Goal: Transaction & Acquisition: Book appointment/travel/reservation

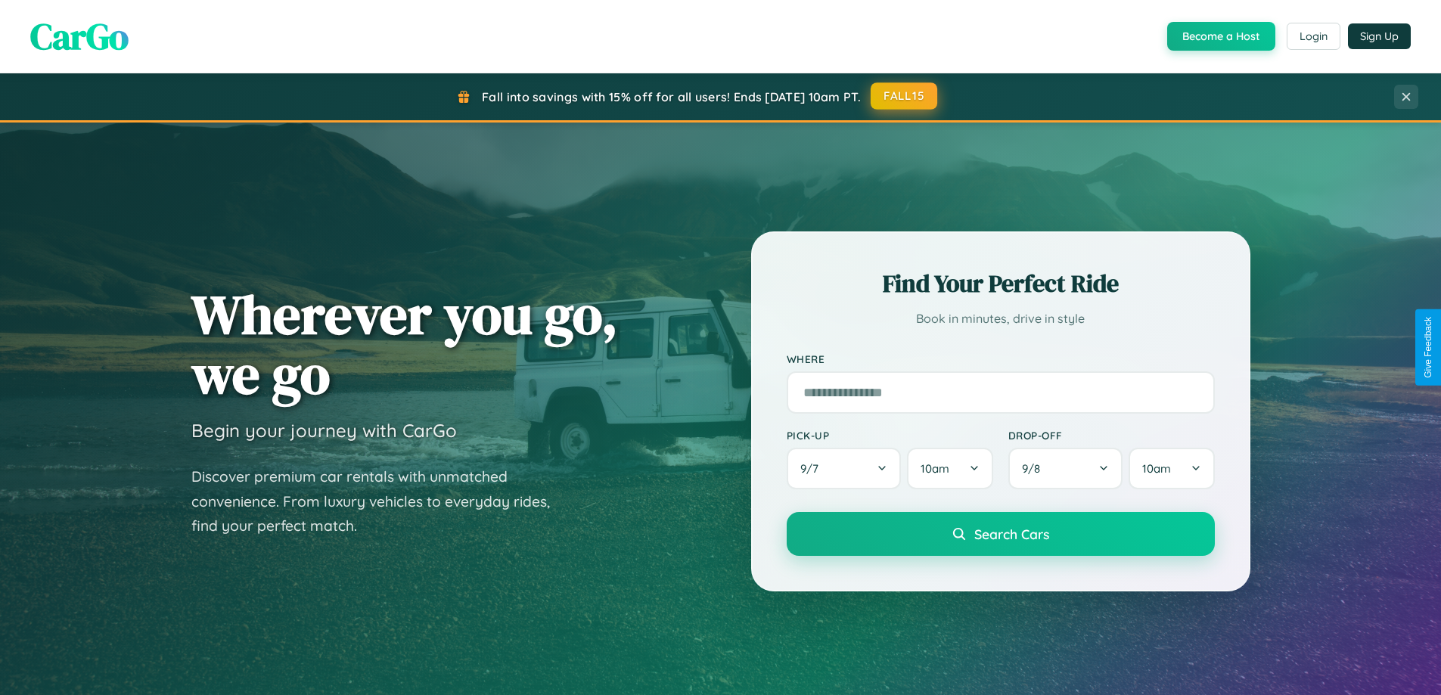
click at [905, 96] on button "FALL15" at bounding box center [904, 95] width 67 height 27
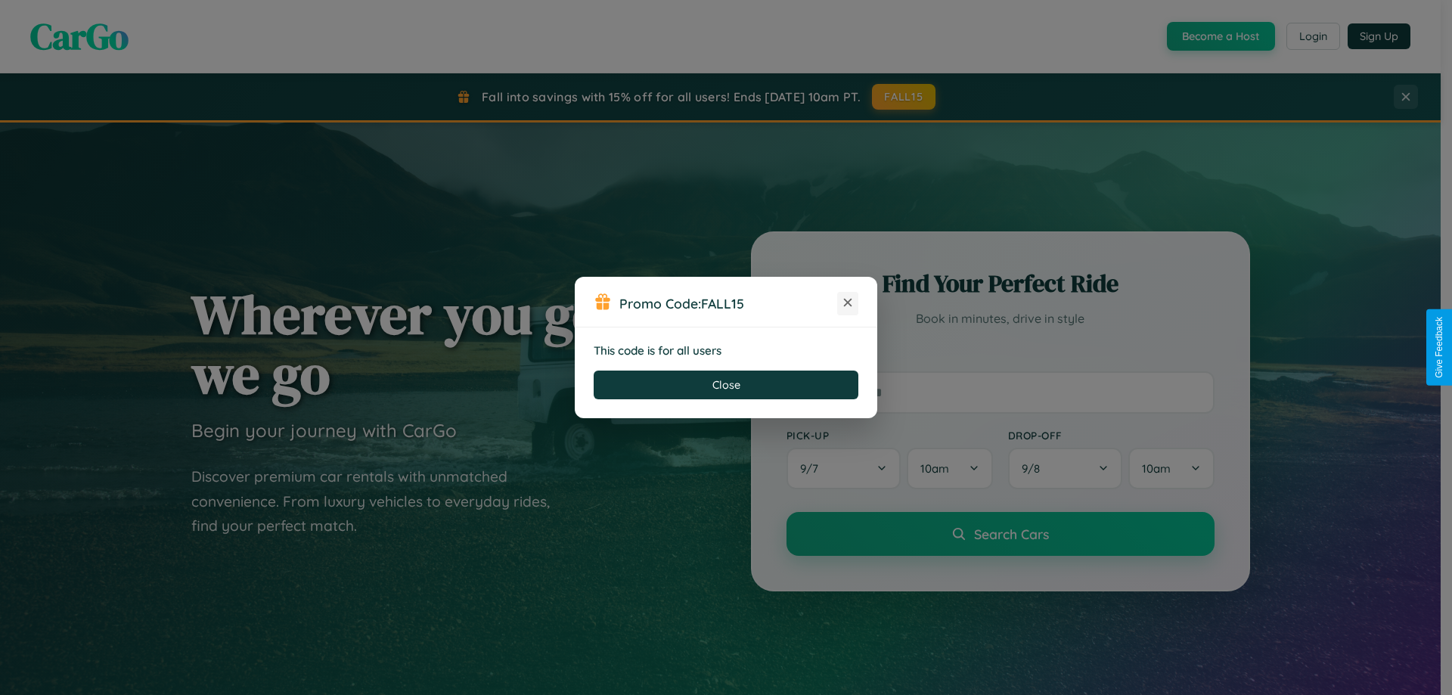
click at [848, 303] on icon at bounding box center [847, 302] width 15 height 15
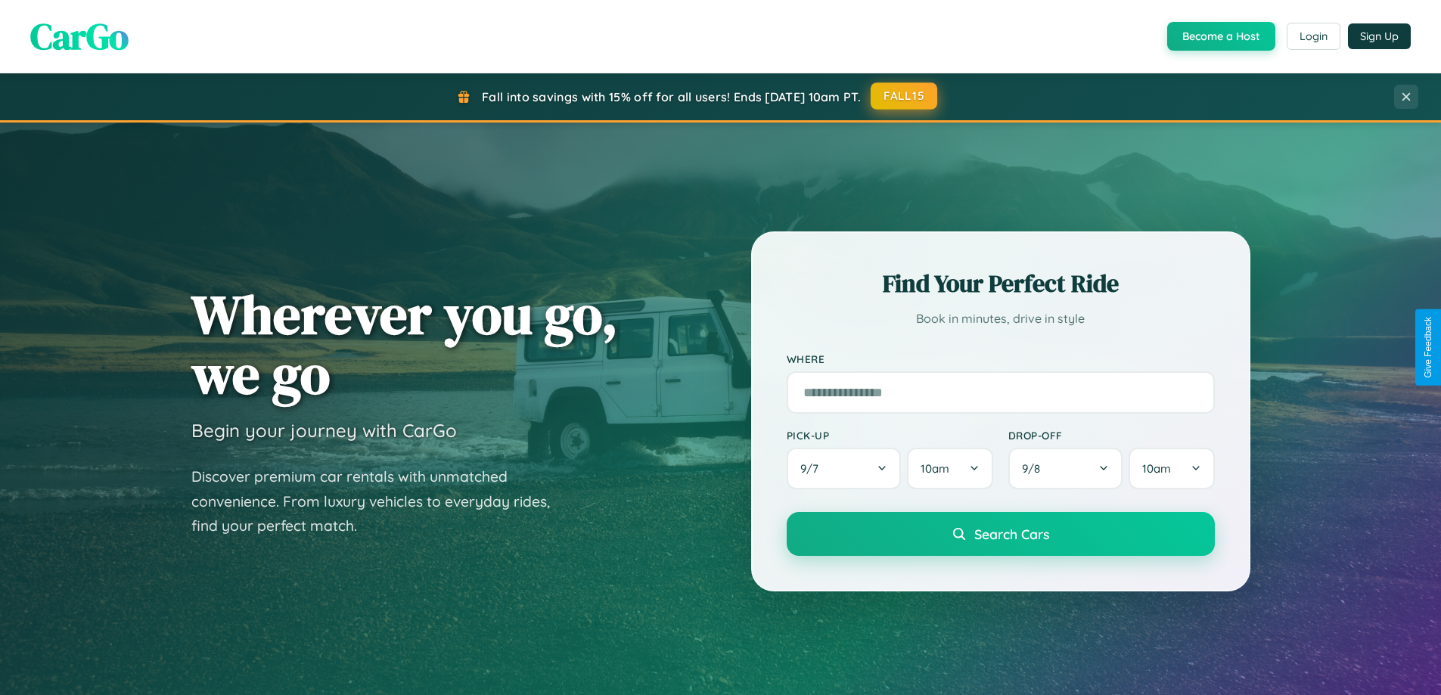
click at [905, 96] on button "FALL15" at bounding box center [904, 95] width 67 height 27
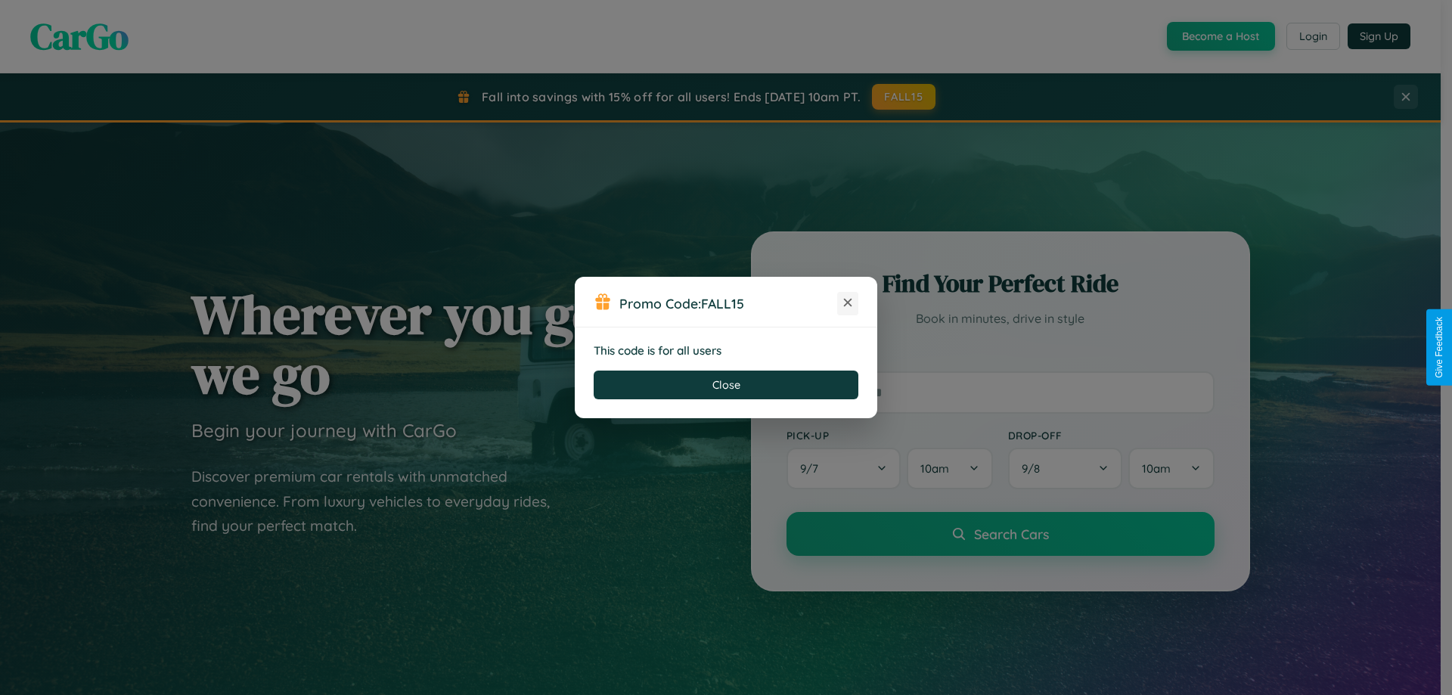
click at [848, 303] on icon at bounding box center [847, 302] width 15 height 15
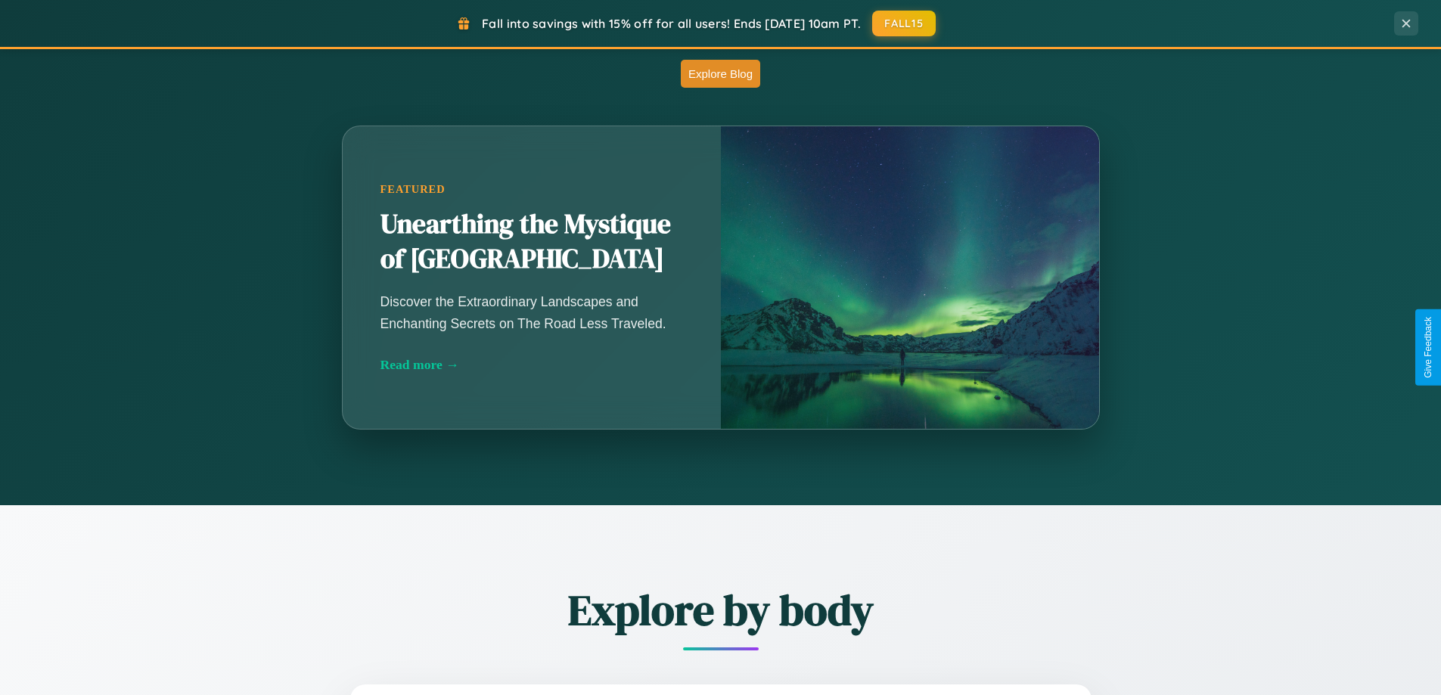
scroll to position [2430, 0]
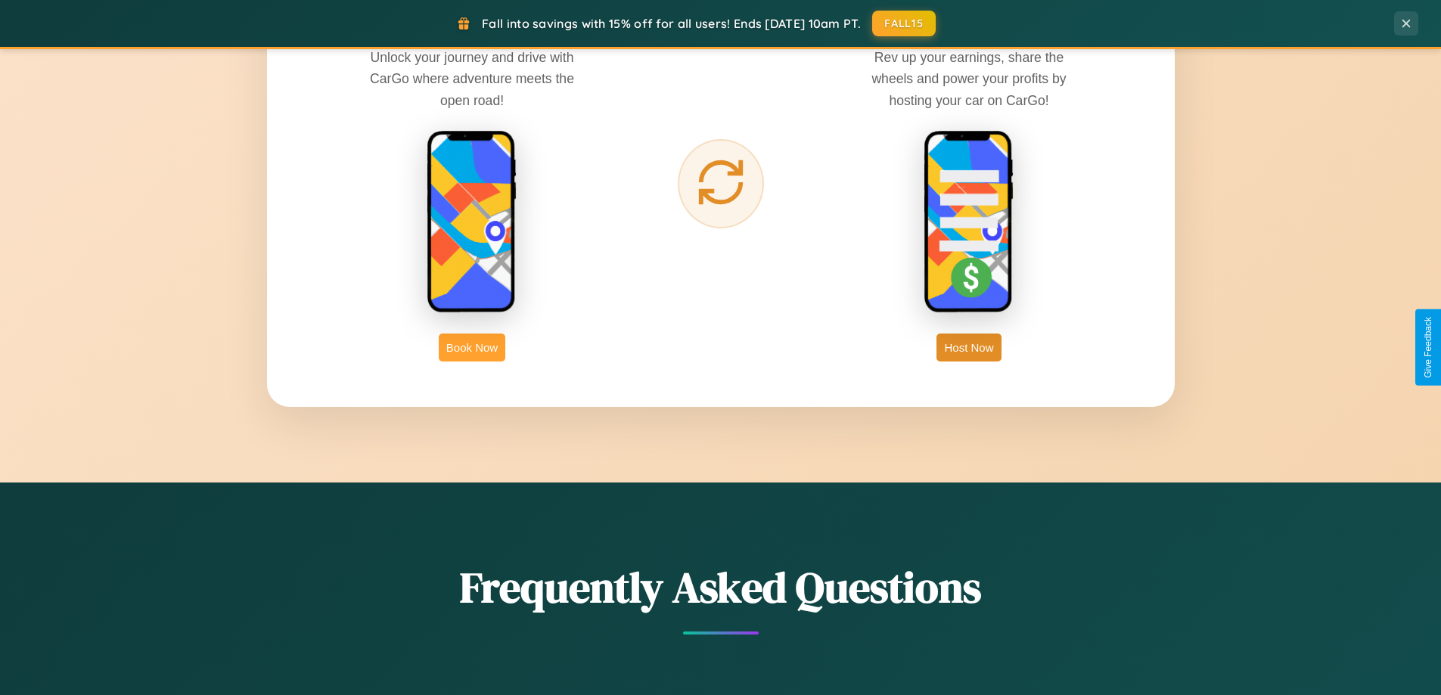
click at [472, 347] on button "Book Now" at bounding box center [472, 348] width 67 height 28
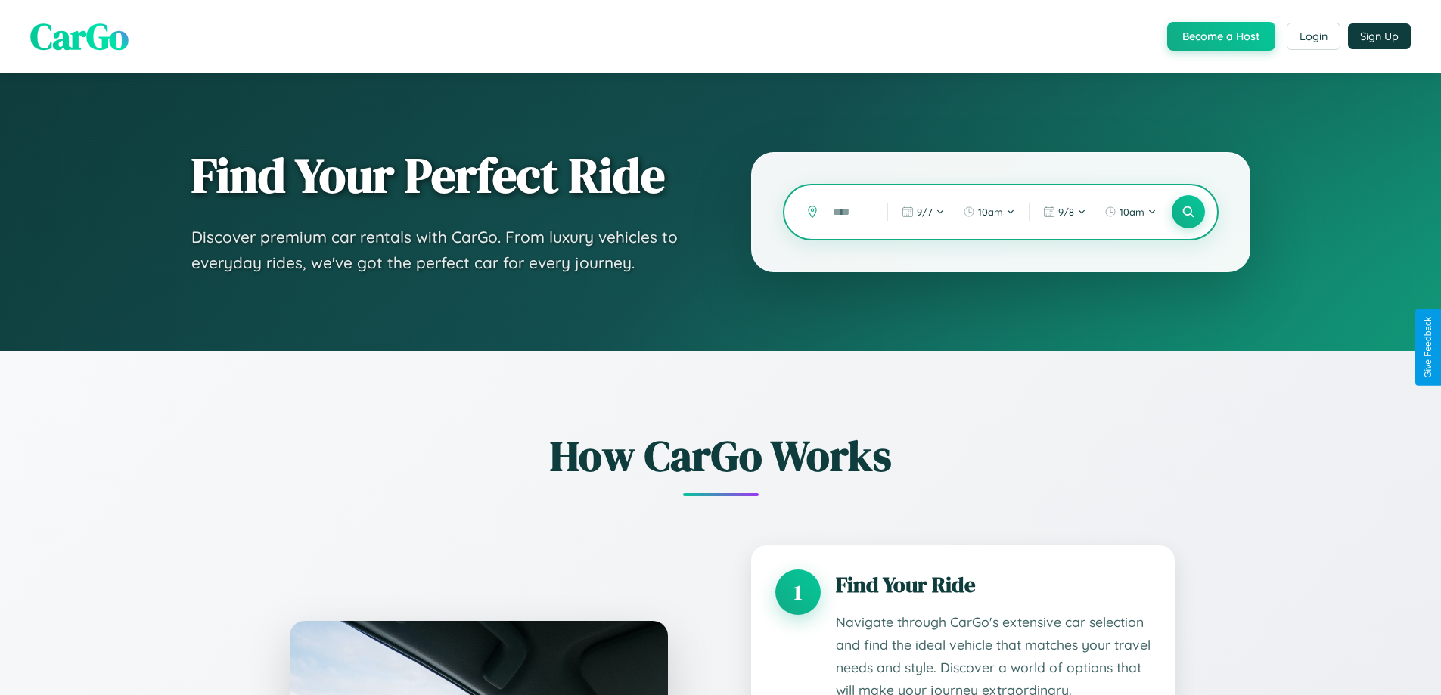
click at [849, 212] on input "text" at bounding box center [848, 212] width 47 height 26
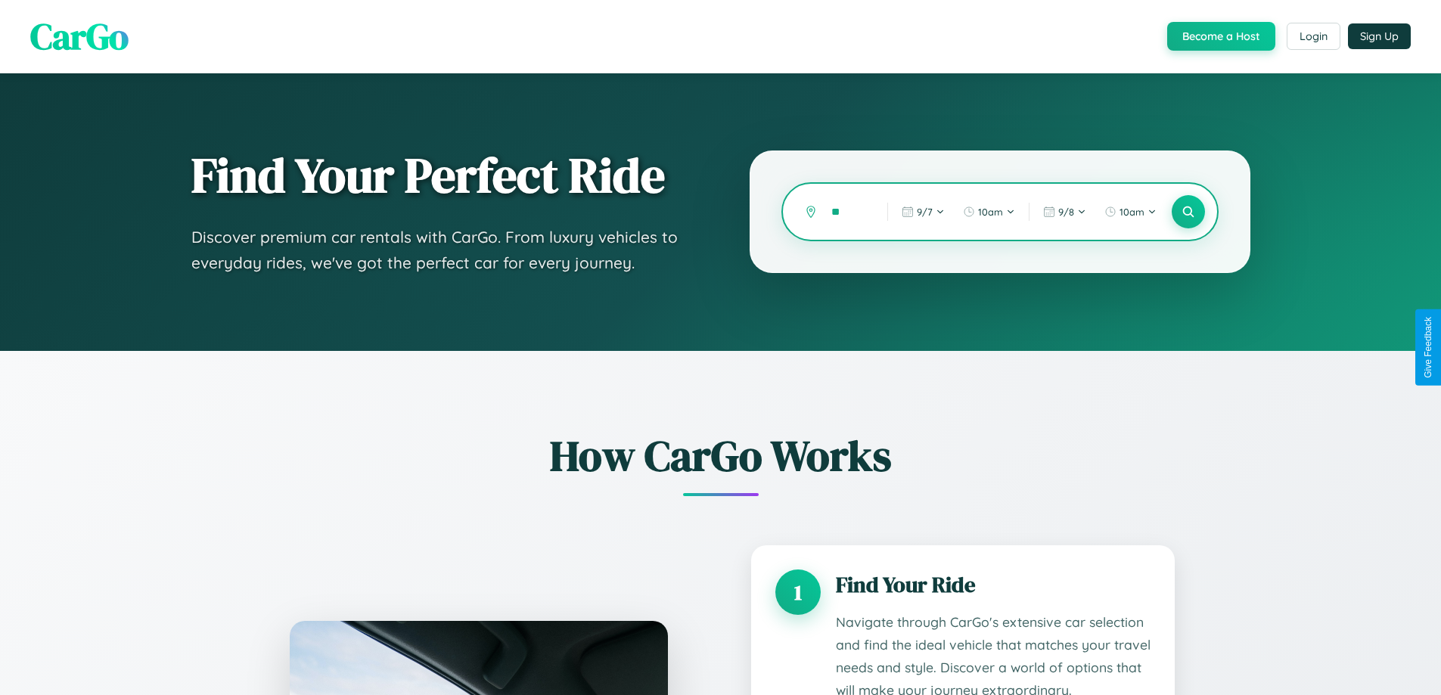
type input "*"
type input "*****"
click at [1187, 212] on icon at bounding box center [1188, 212] width 14 height 14
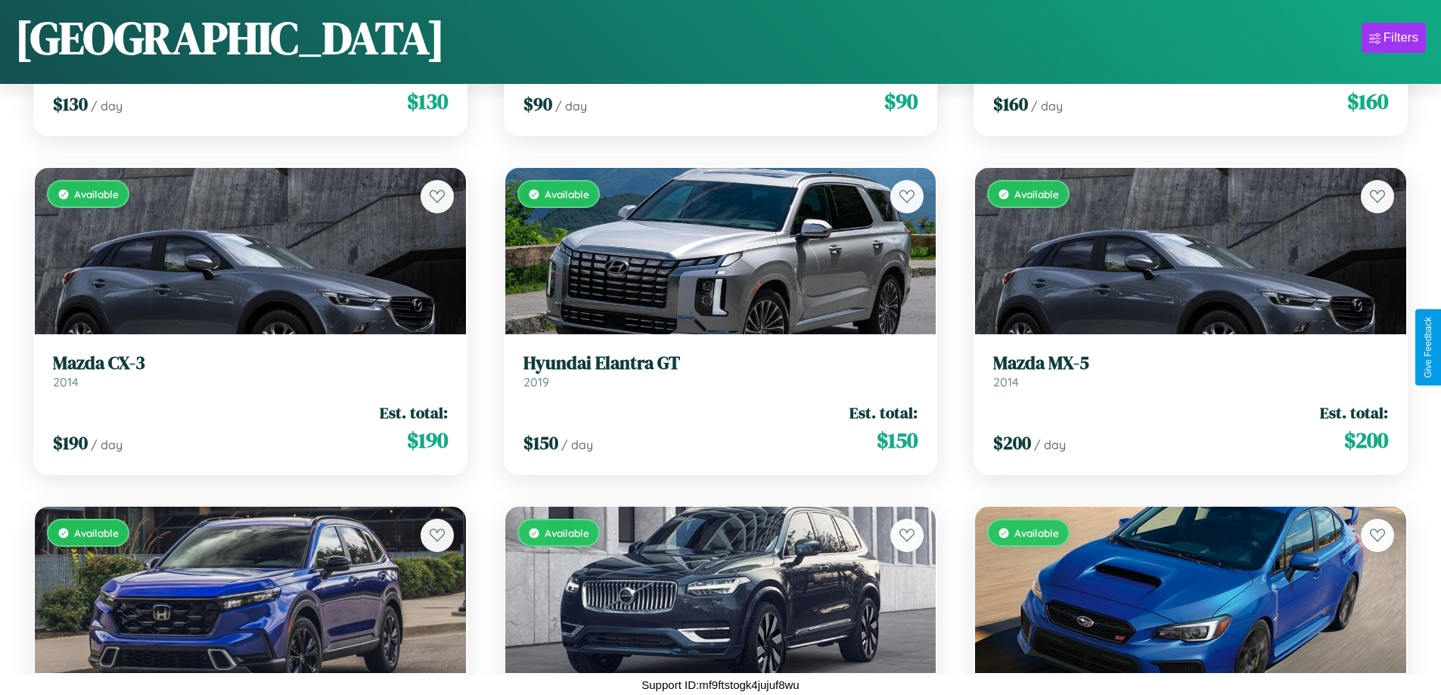
scroll to position [3599, 0]
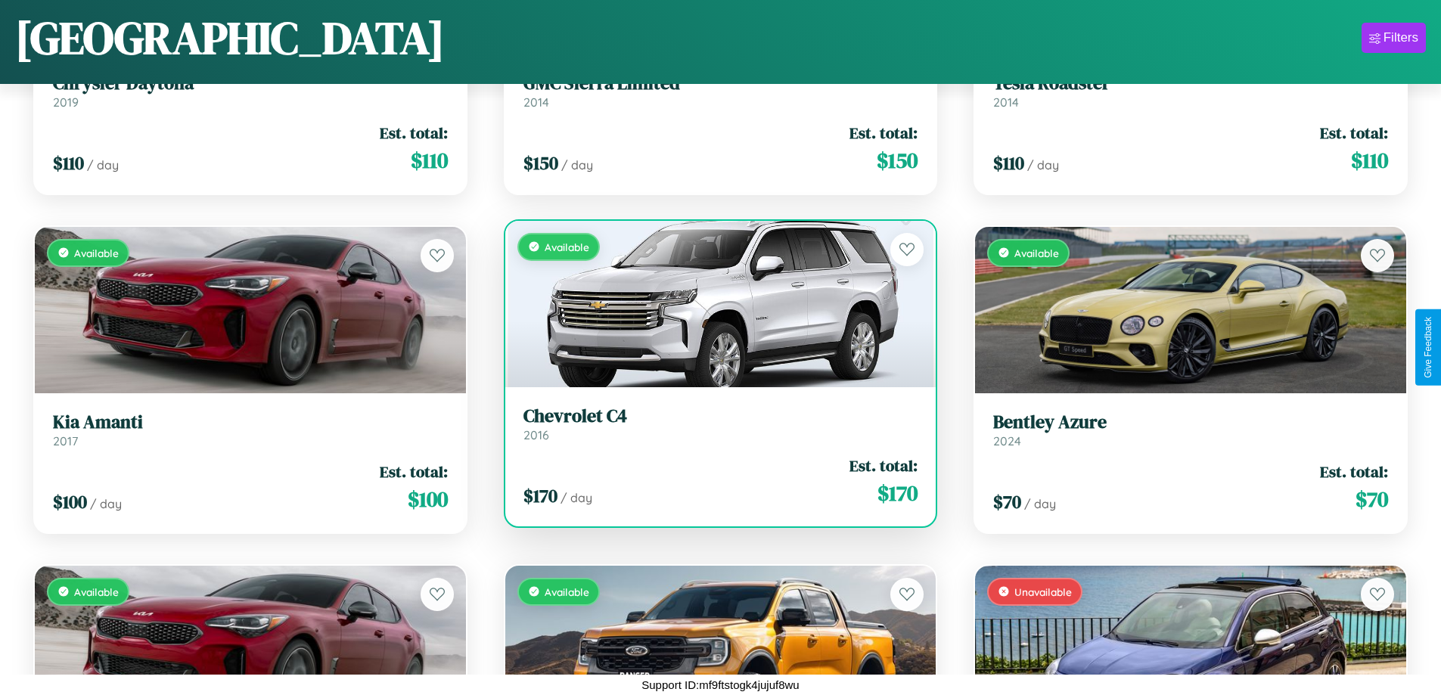
click at [714, 303] on div "Available" at bounding box center [720, 304] width 431 height 166
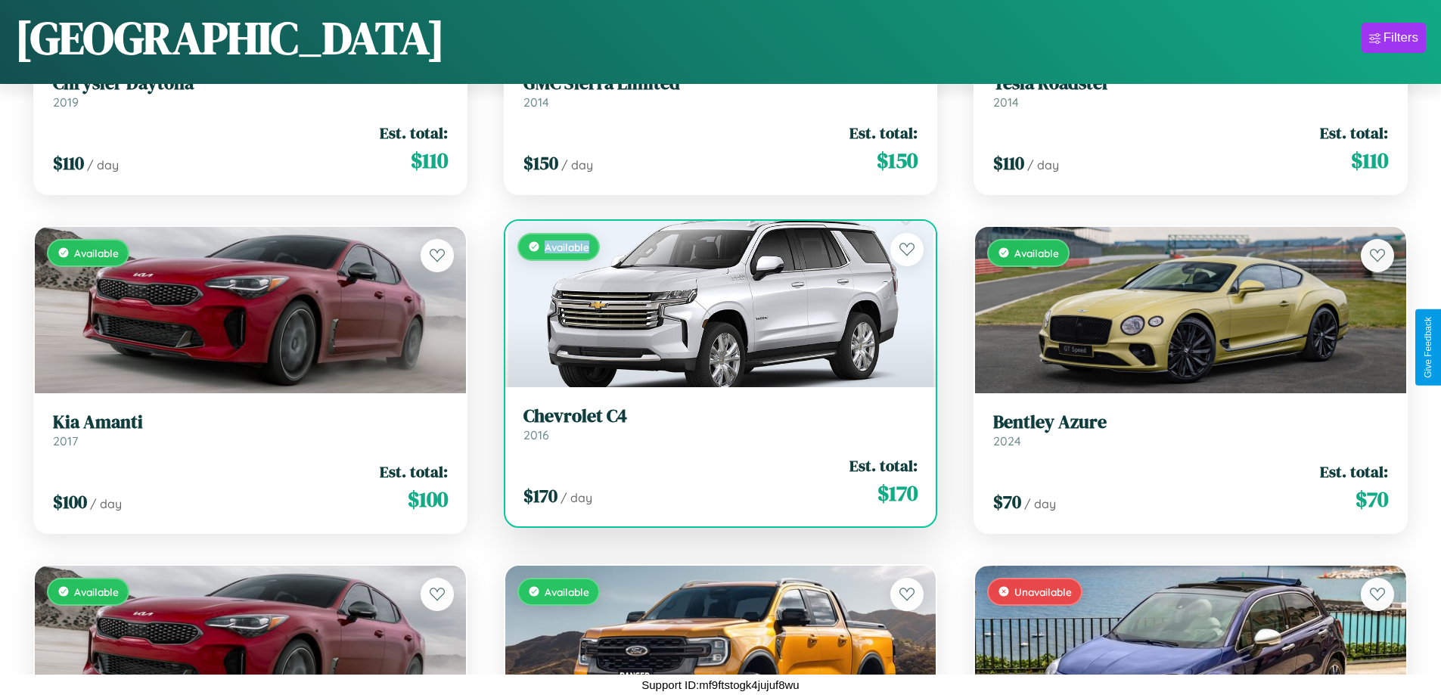
click at [714, 303] on div "Available" at bounding box center [720, 304] width 431 height 166
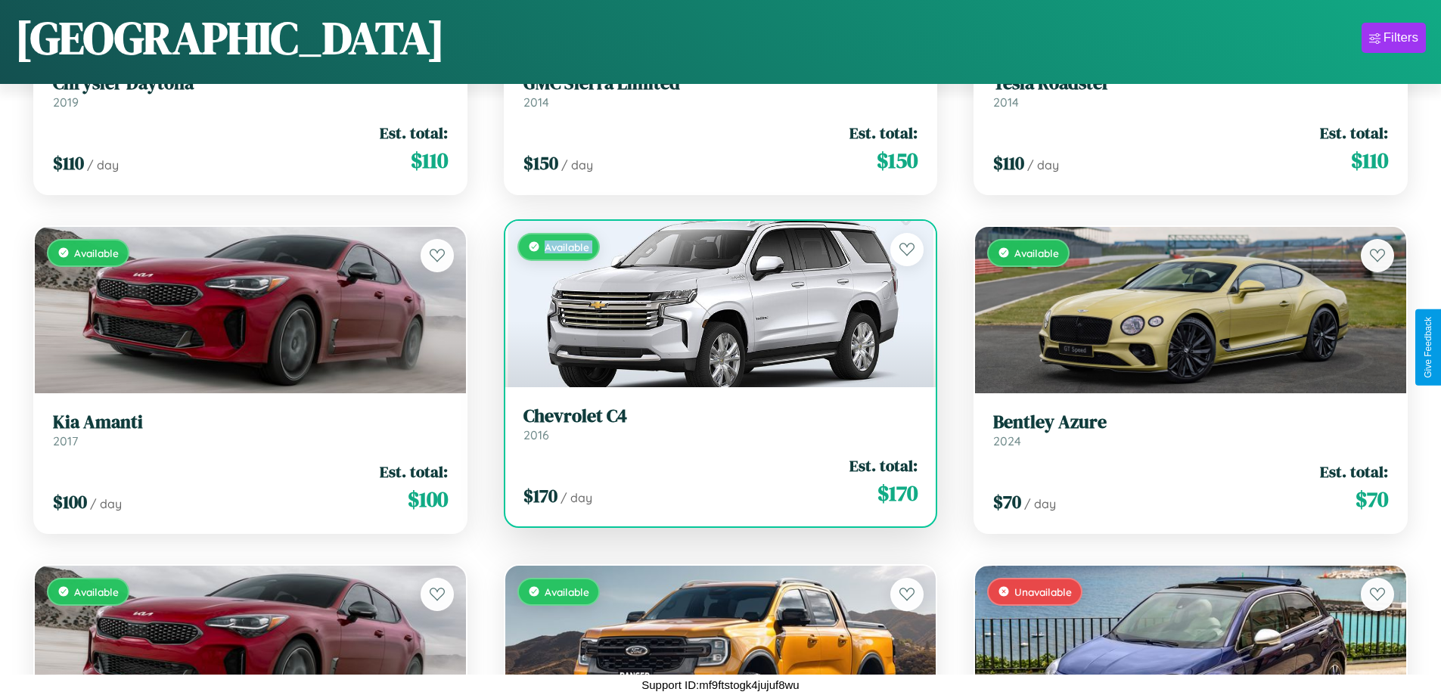
click at [714, 303] on div "Available" at bounding box center [720, 304] width 431 height 166
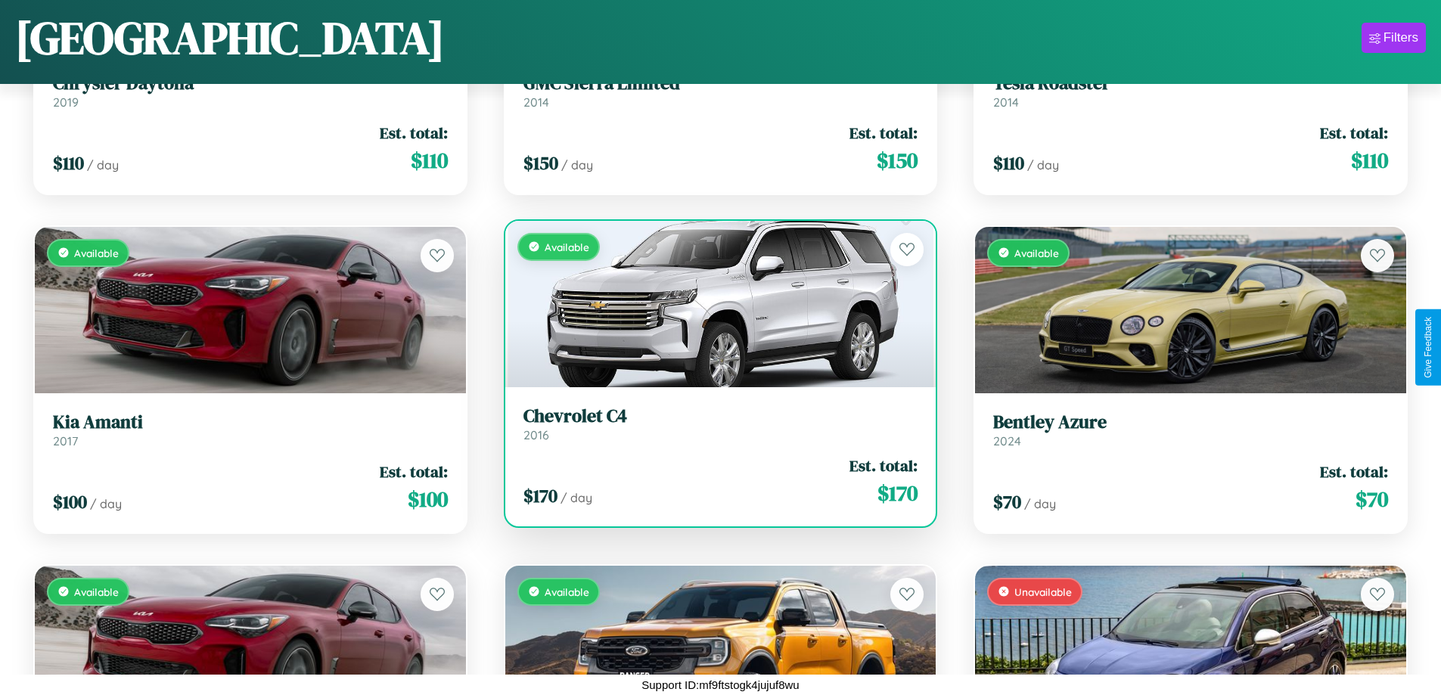
click at [714, 303] on div "Available" at bounding box center [720, 304] width 431 height 166
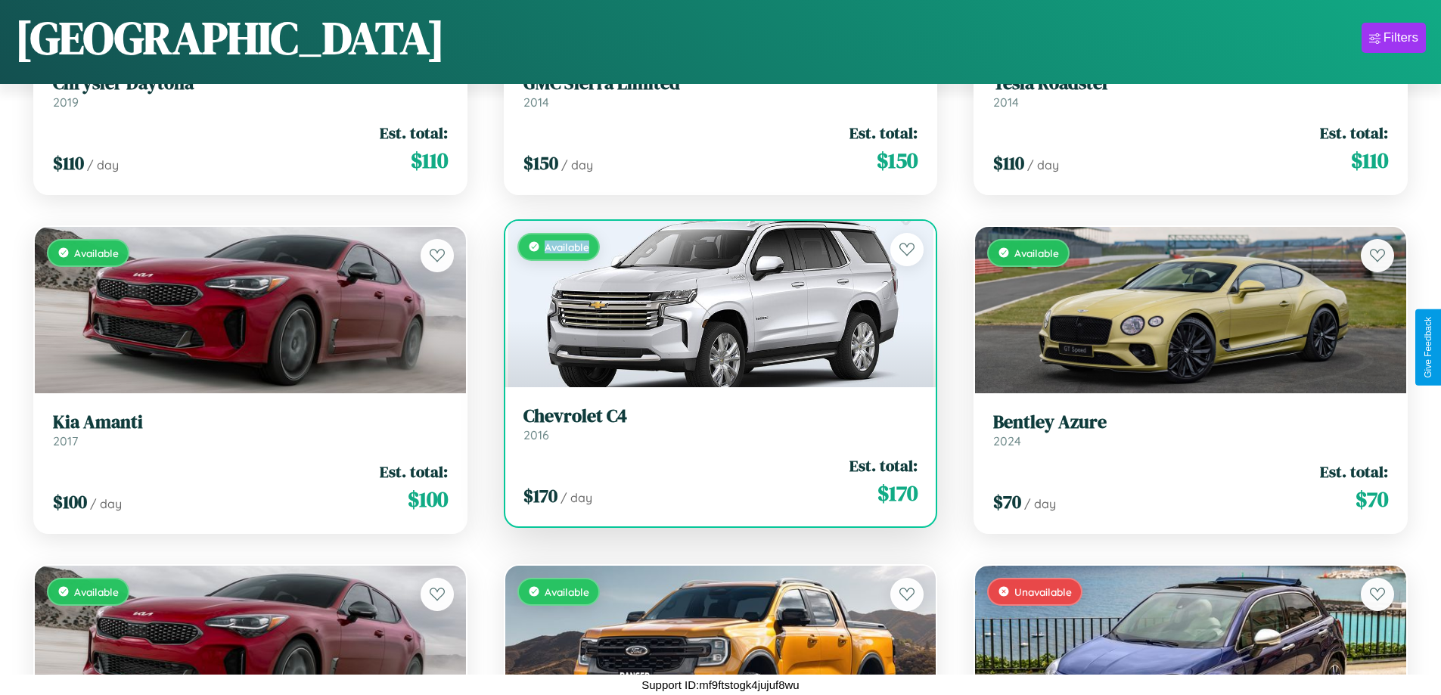
click at [714, 303] on div "Available" at bounding box center [720, 304] width 431 height 166
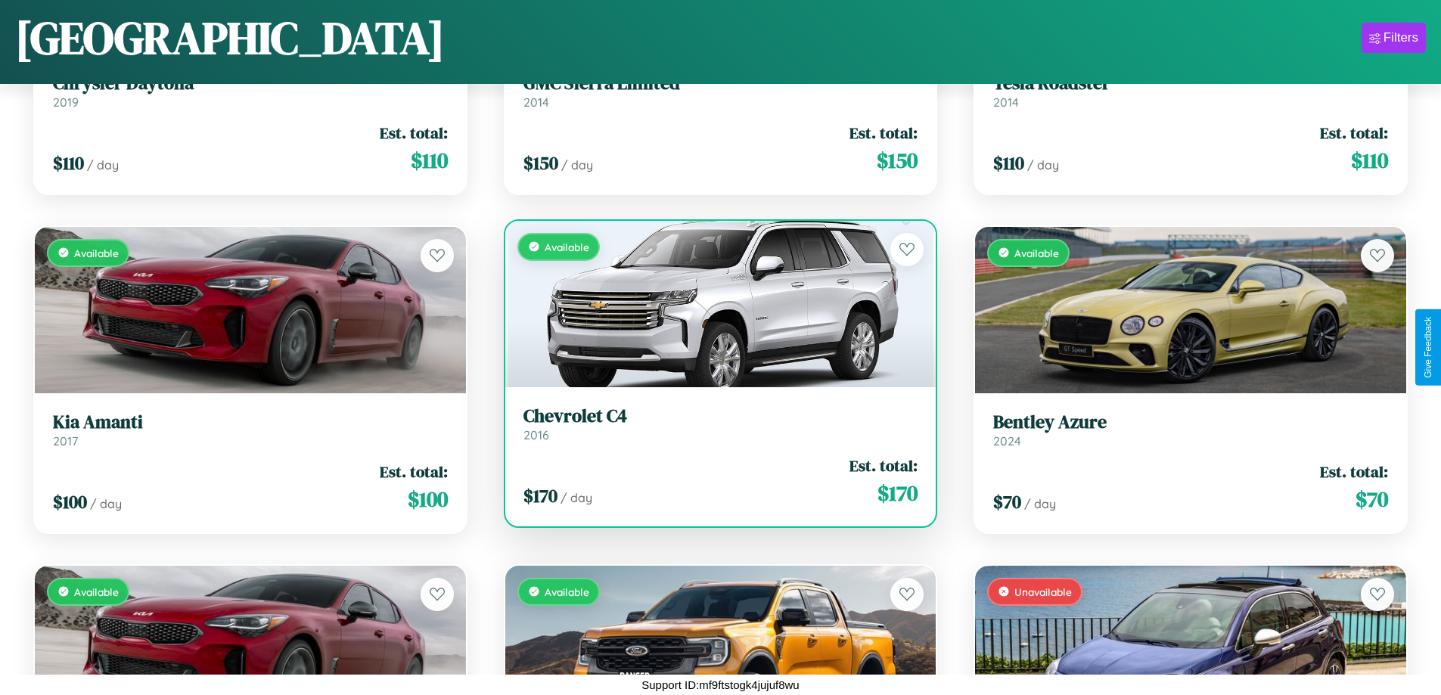
click at [714, 424] on h3 "Chevrolet C4" at bounding box center [720, 416] width 395 height 22
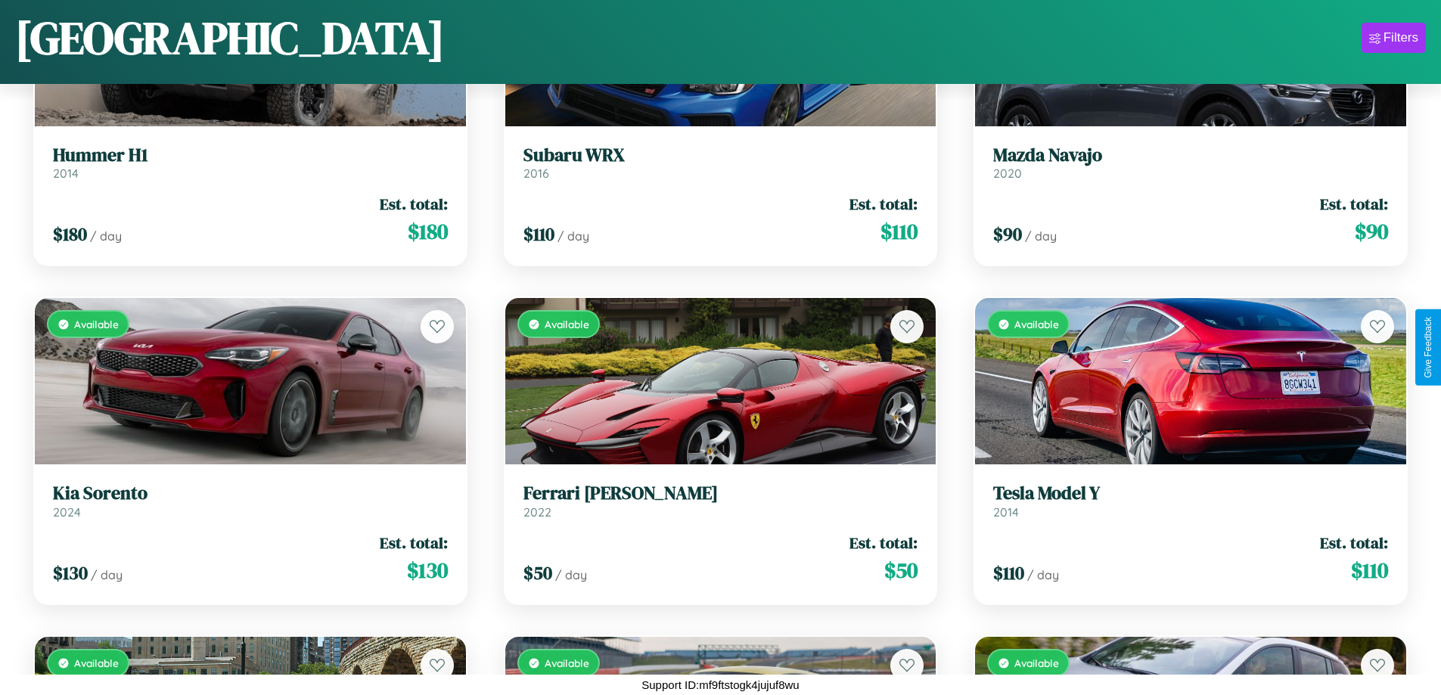
scroll to position [10373, 0]
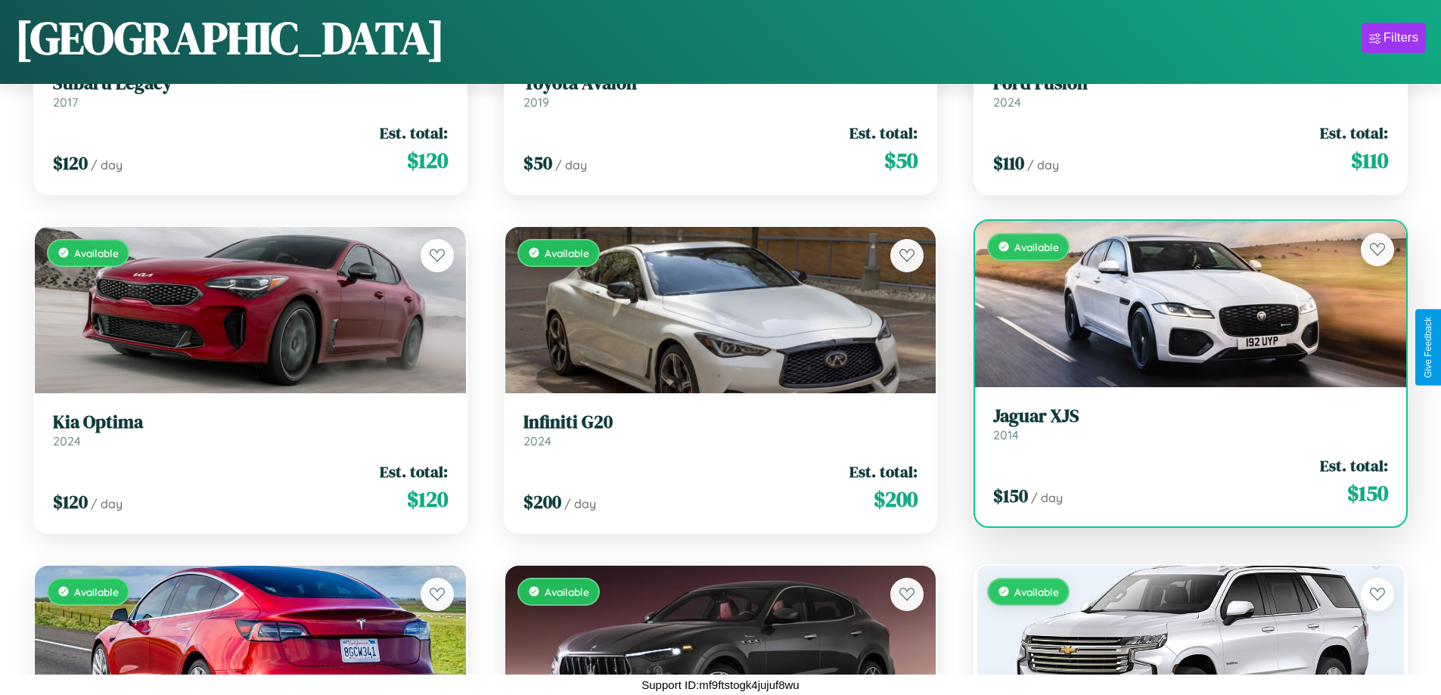
click at [1181, 307] on div "Available" at bounding box center [1190, 304] width 431 height 166
click at [1181, 303] on div "Available" at bounding box center [1190, 304] width 431 height 166
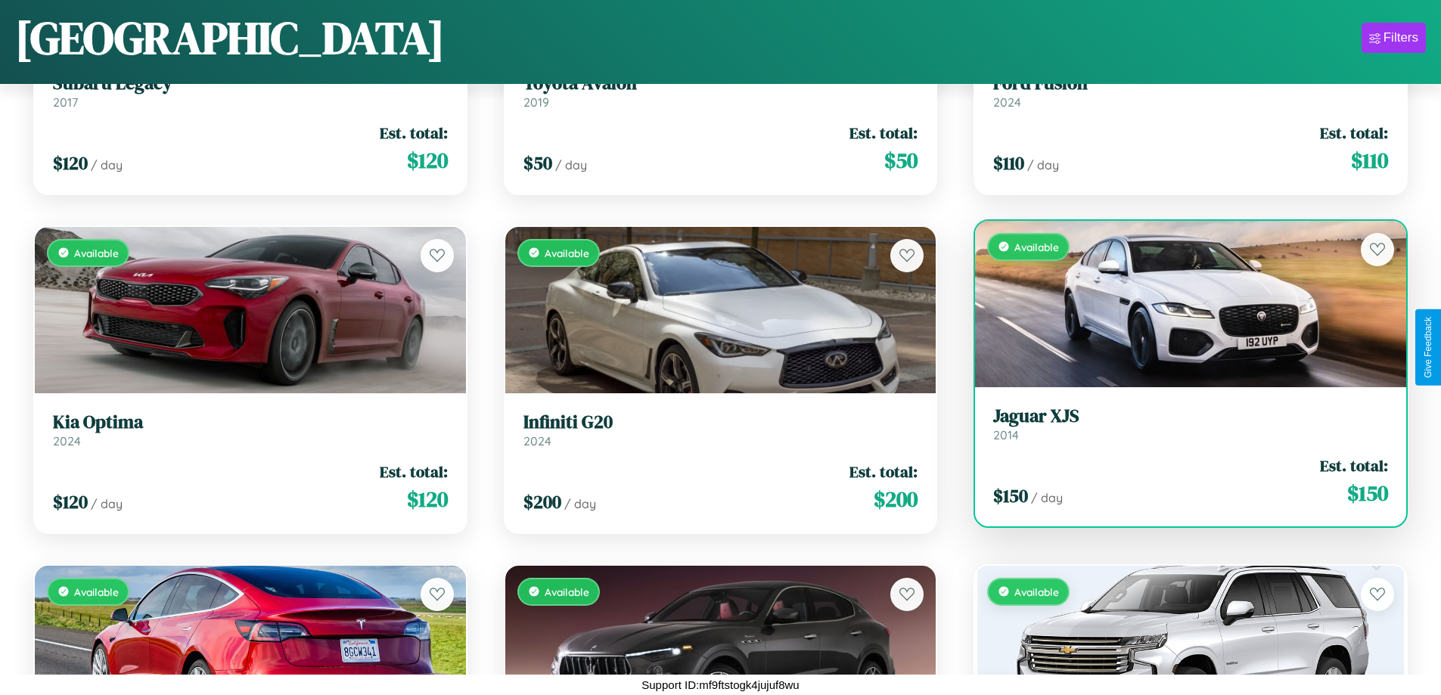
click at [1181, 303] on div "Available" at bounding box center [1190, 304] width 431 height 166
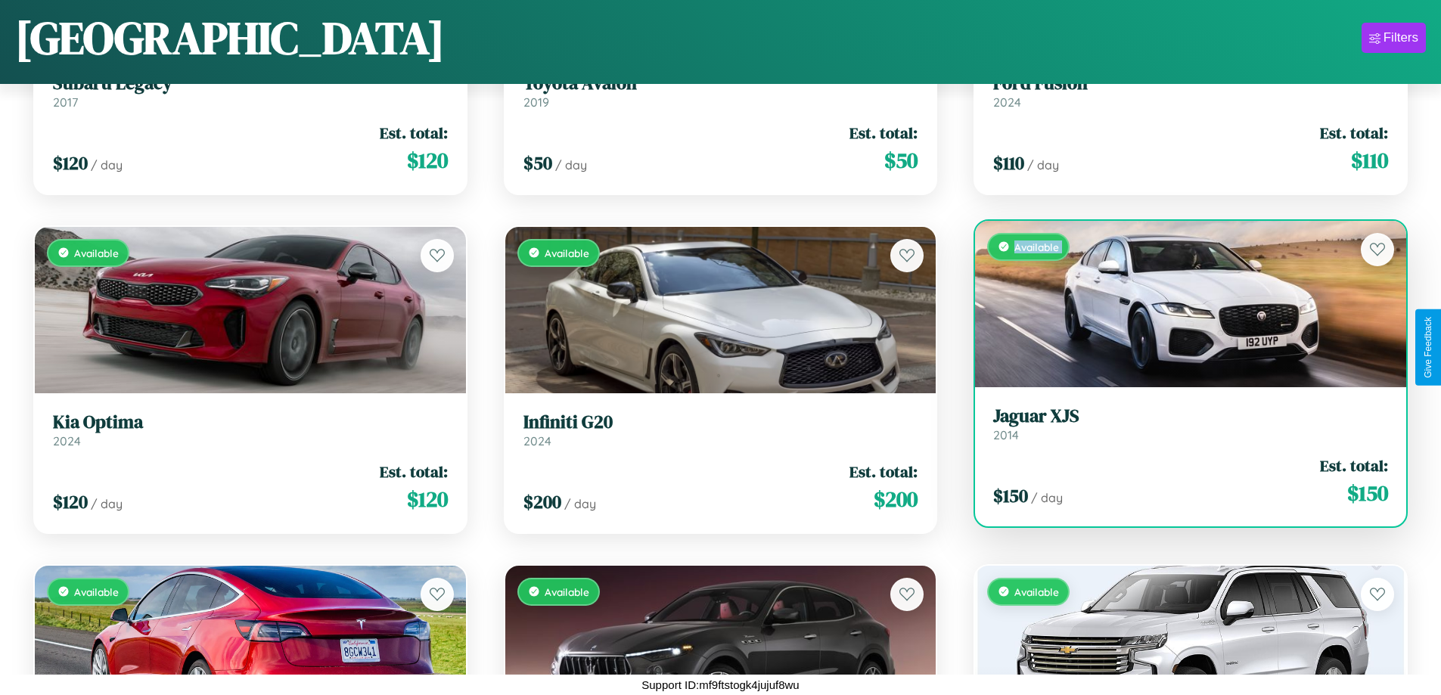
click at [1181, 303] on div "Available" at bounding box center [1190, 304] width 431 height 166
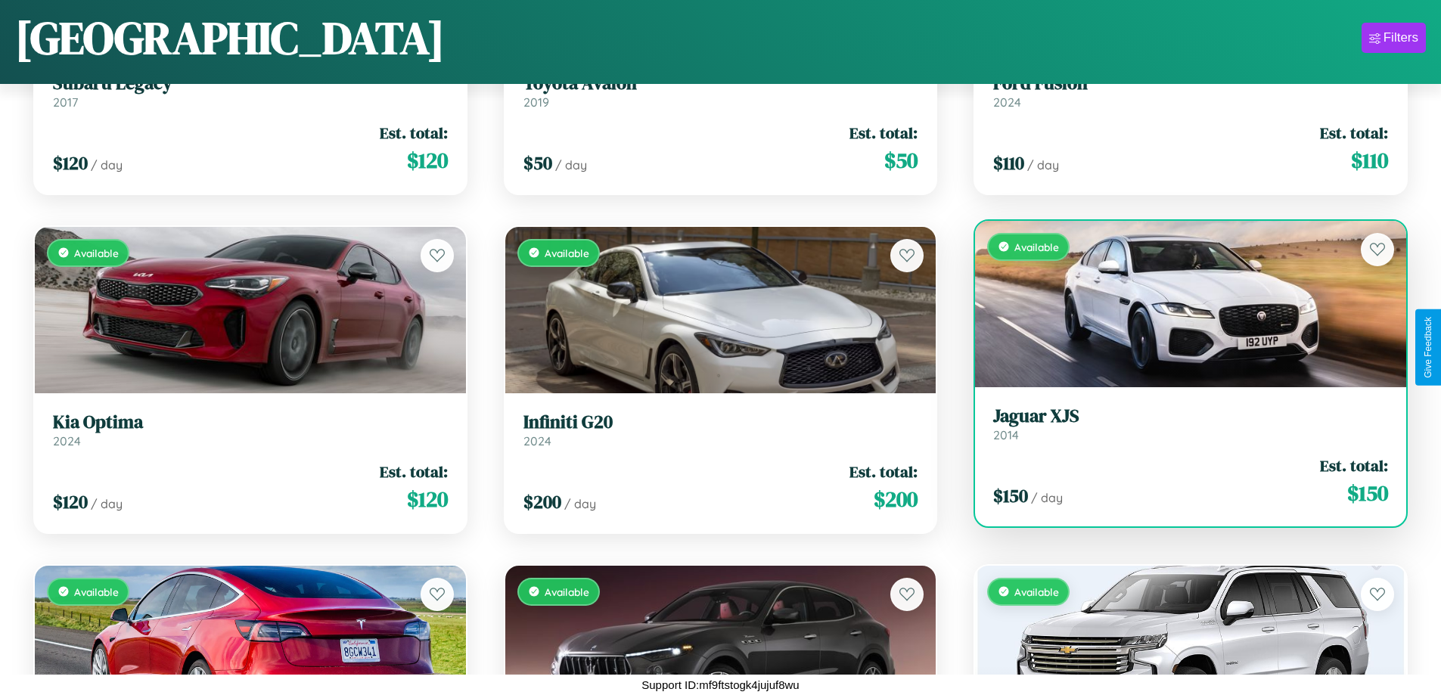
click at [1181, 303] on div "Available" at bounding box center [1190, 304] width 431 height 166
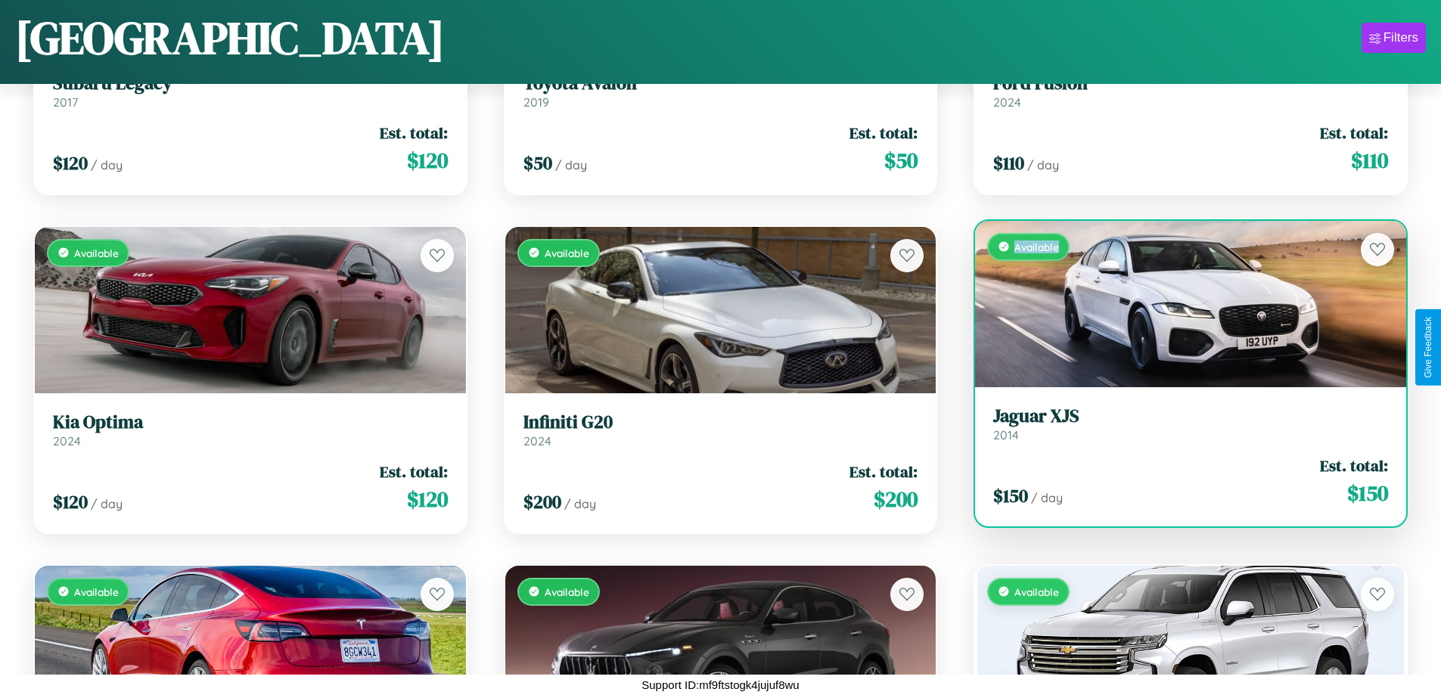
click at [1181, 303] on div "Available" at bounding box center [1190, 304] width 431 height 166
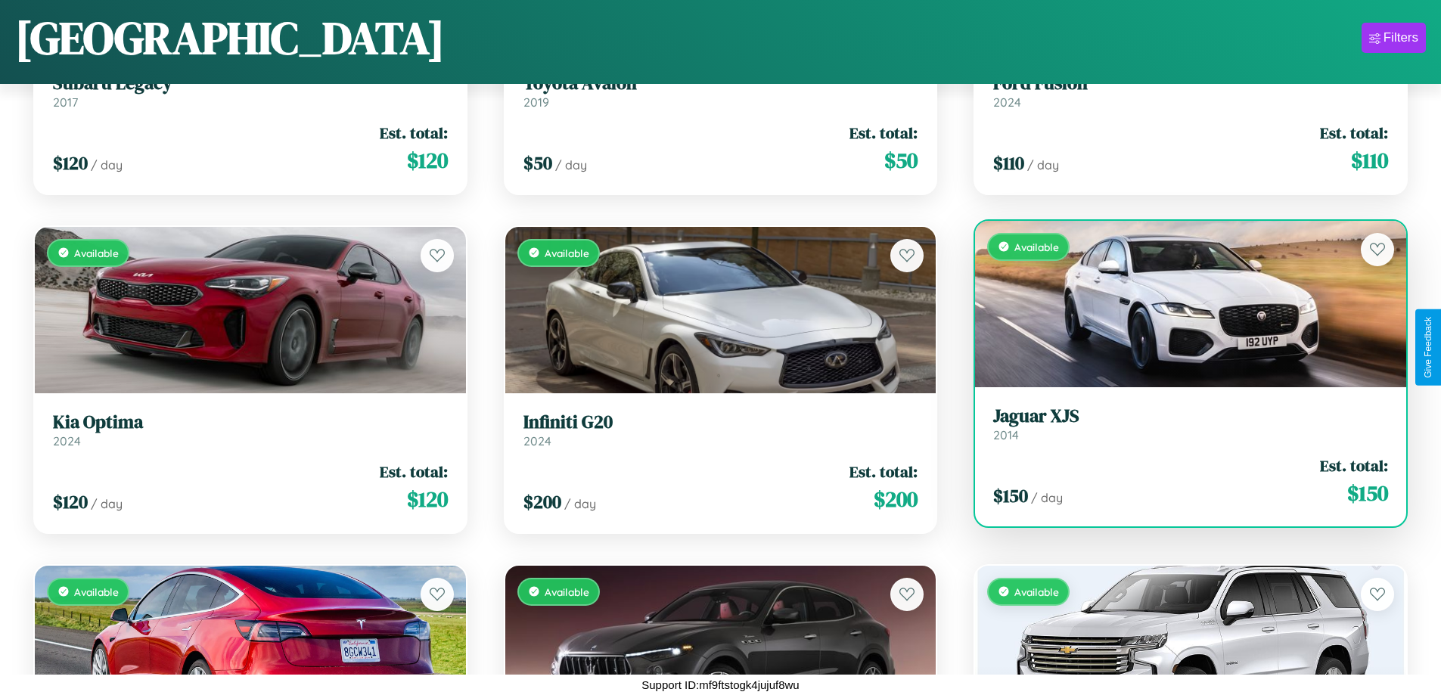
click at [1181, 424] on h3 "Jaguar XJS" at bounding box center [1190, 416] width 395 height 22
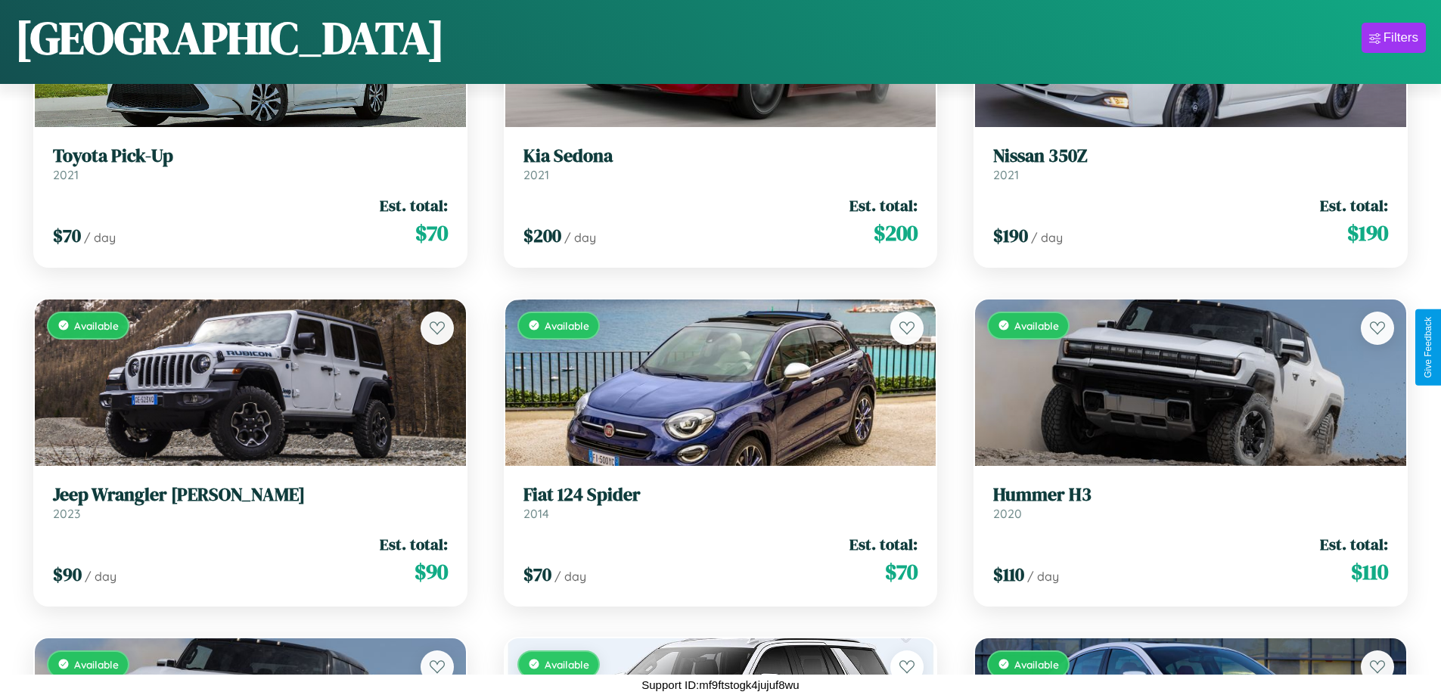
scroll to position [6986, 0]
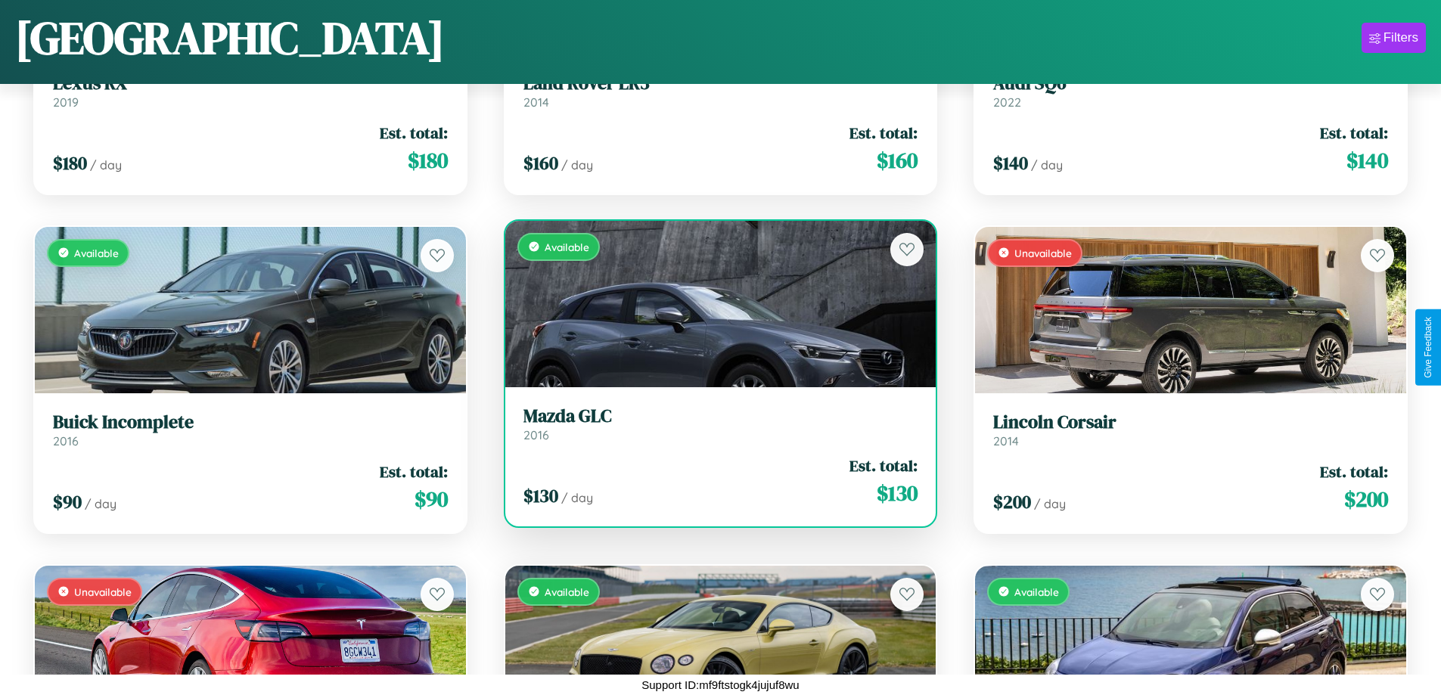
click at [714, 424] on h3 "Mazda GLC" at bounding box center [720, 416] width 395 height 22
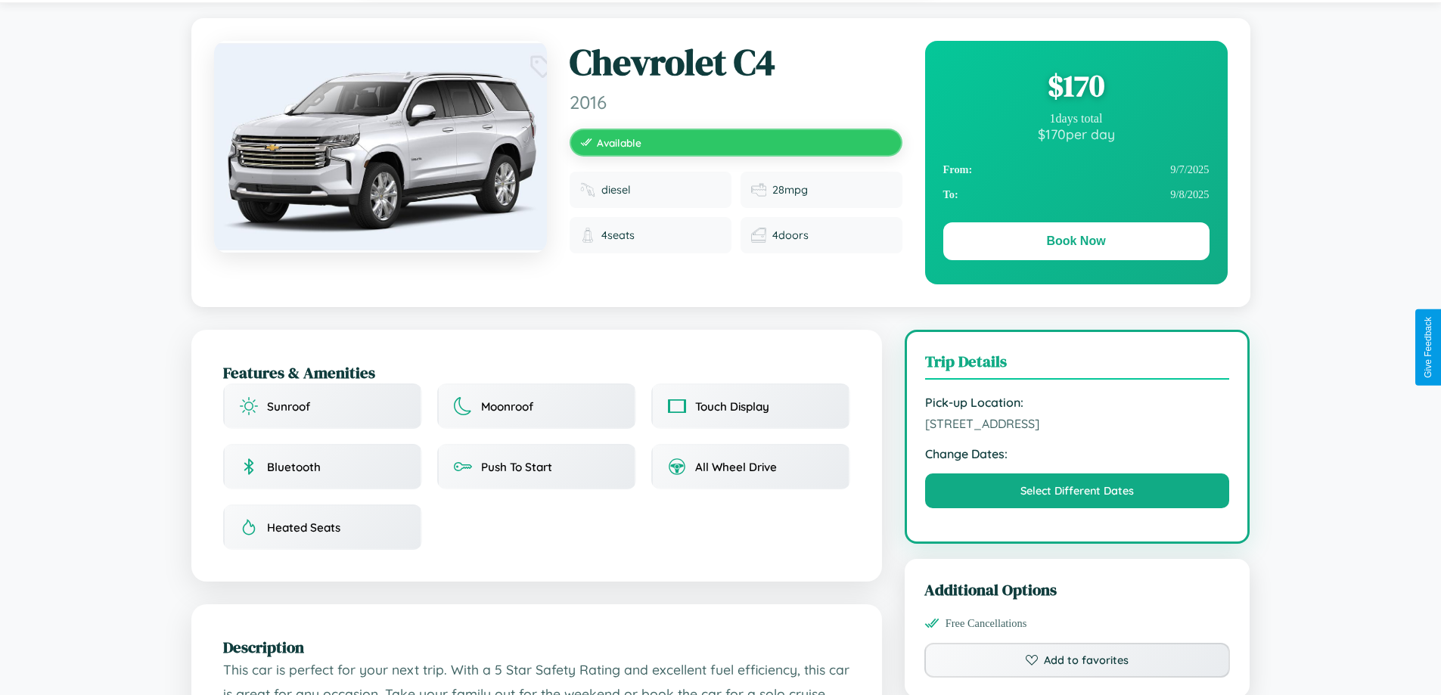
scroll to position [512, 0]
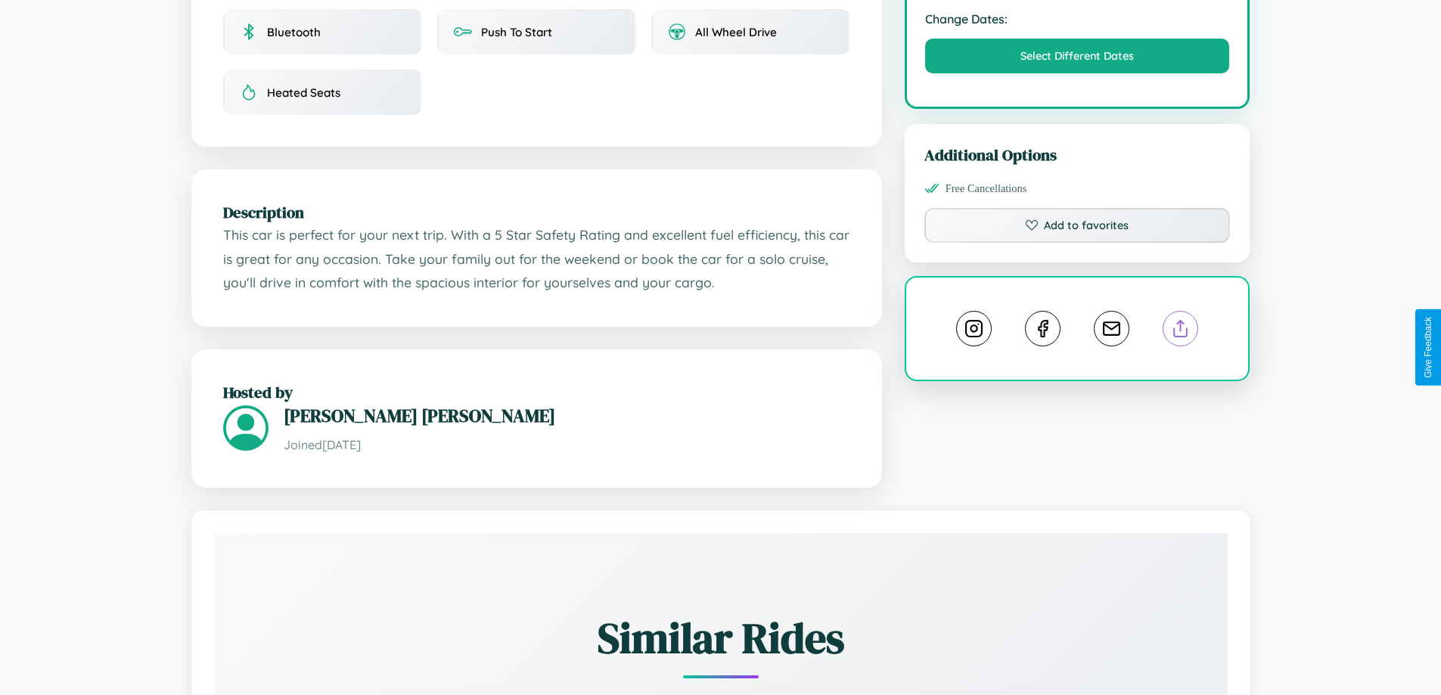
click at [1181, 331] on line at bounding box center [1181, 326] width 0 height 11
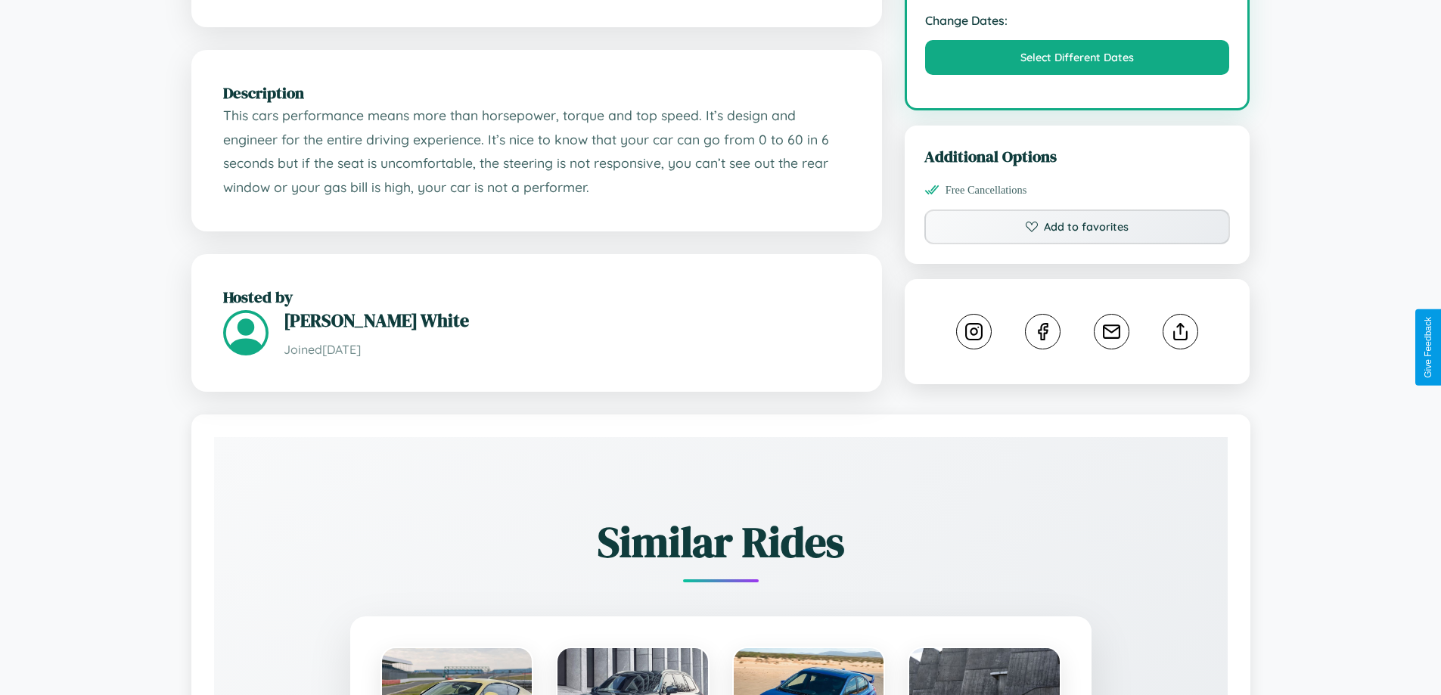
scroll to position [512, 0]
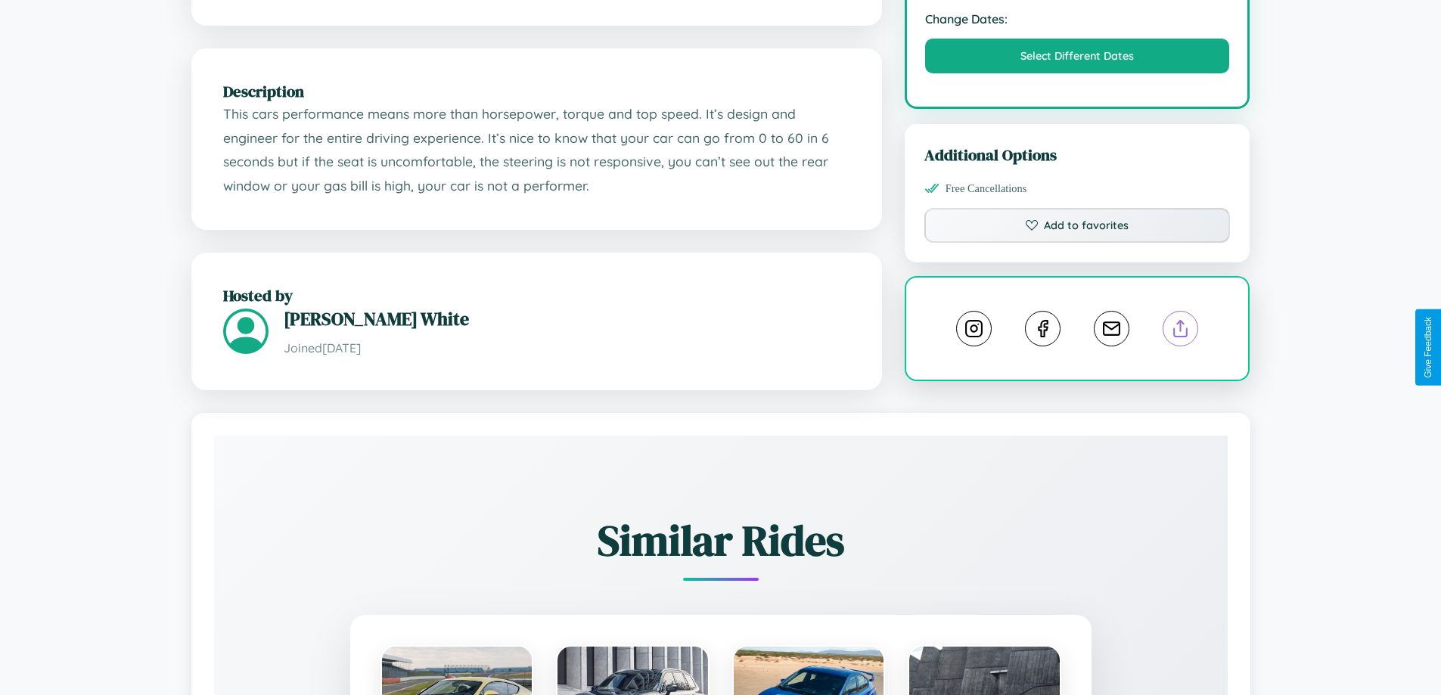
click at [1181, 331] on line at bounding box center [1181, 326] width 0 height 11
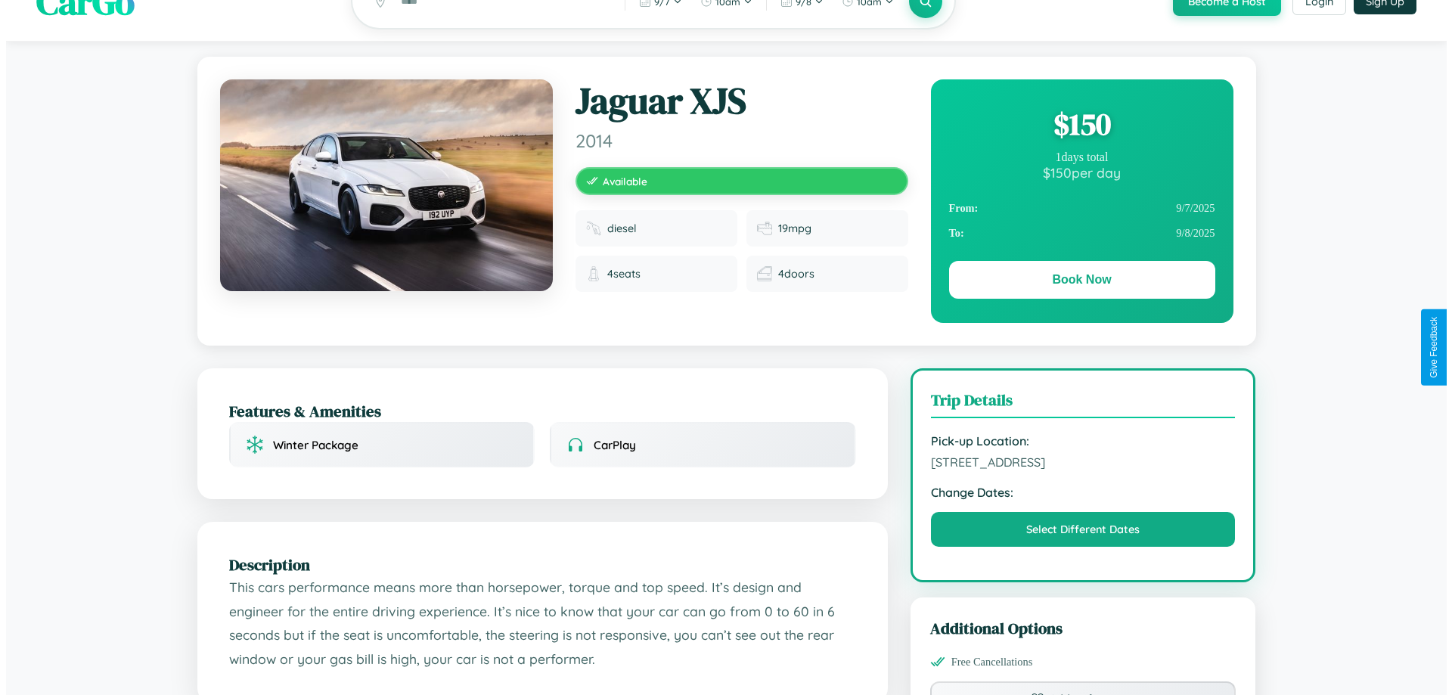
scroll to position [0, 0]
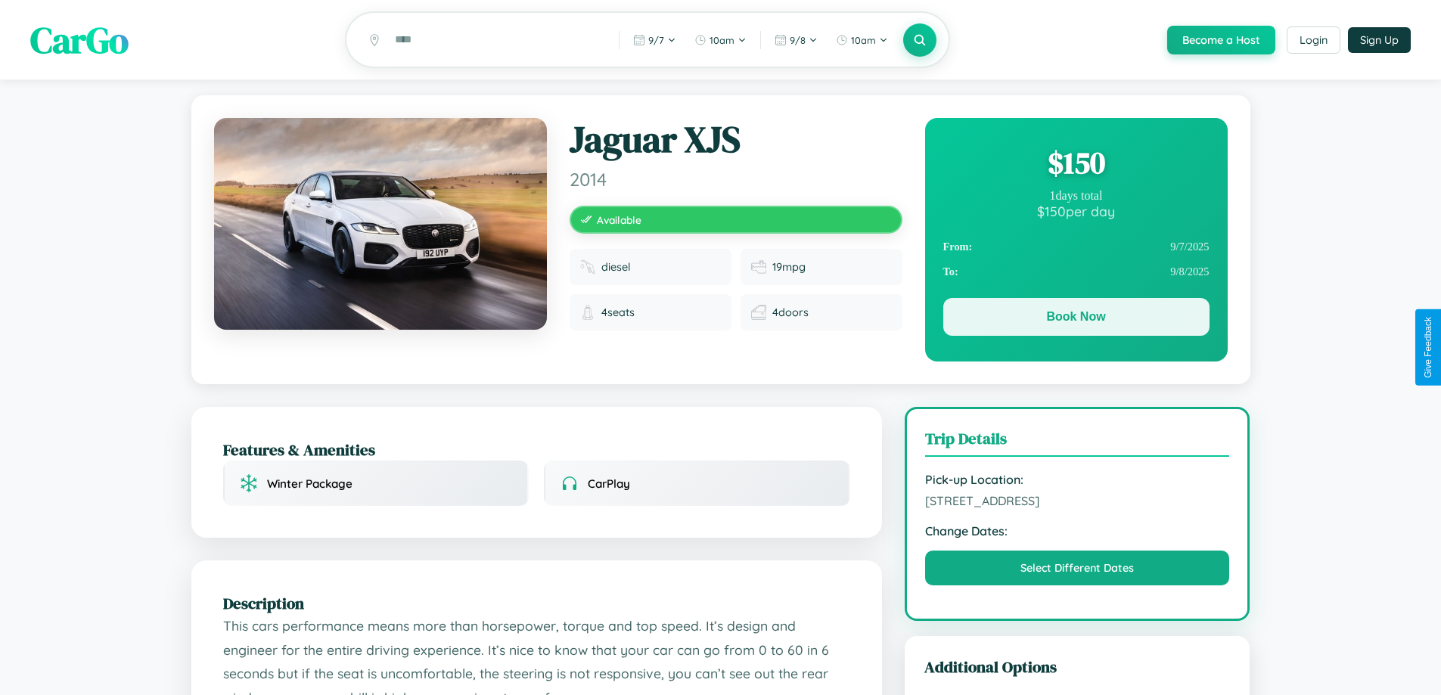
click at [1075, 319] on button "Book Now" at bounding box center [1076, 317] width 266 height 38
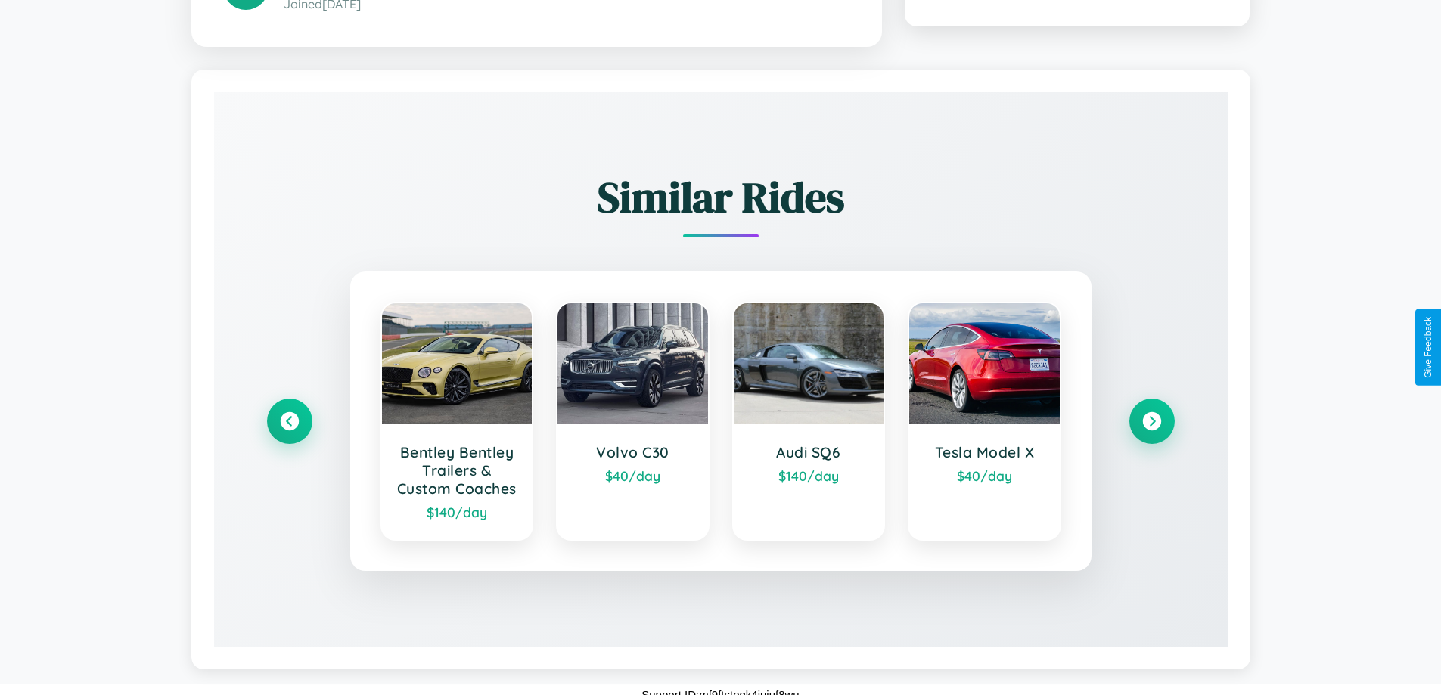
scroll to position [899, 0]
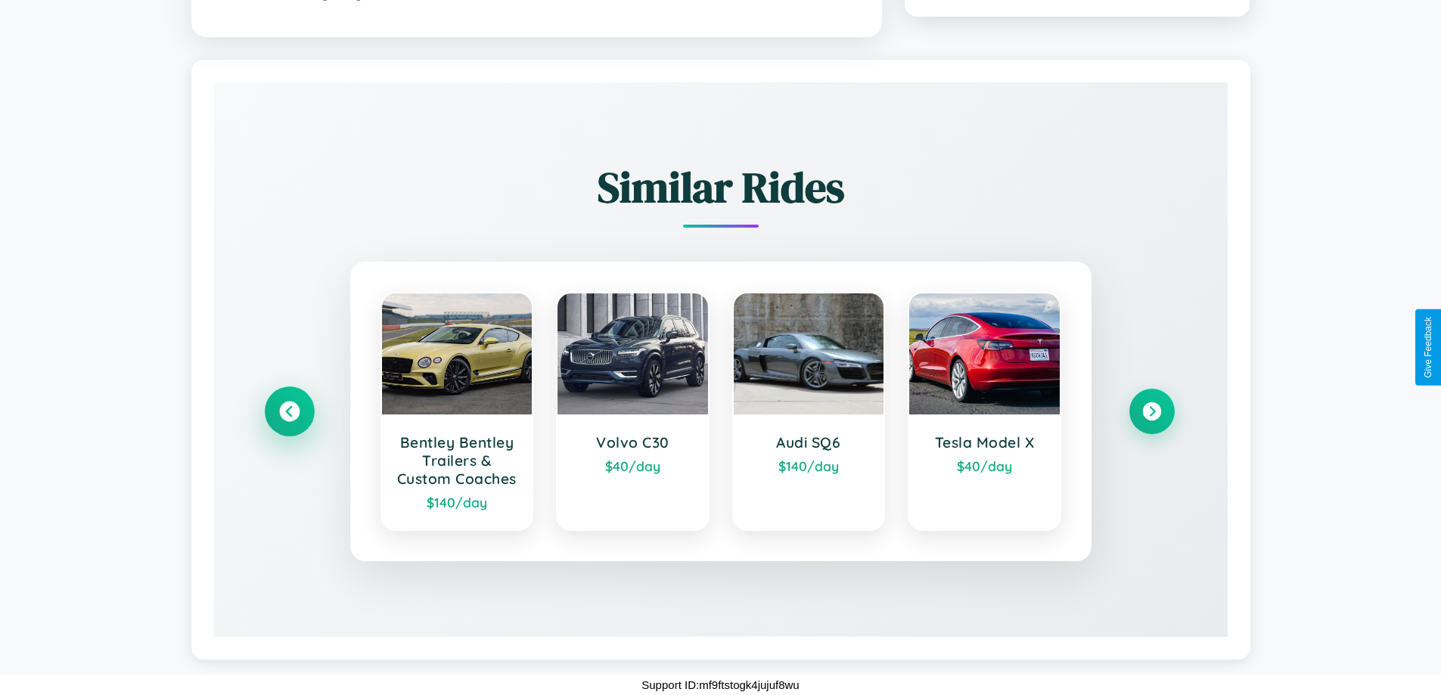
click at [289, 402] on icon at bounding box center [289, 412] width 20 height 20
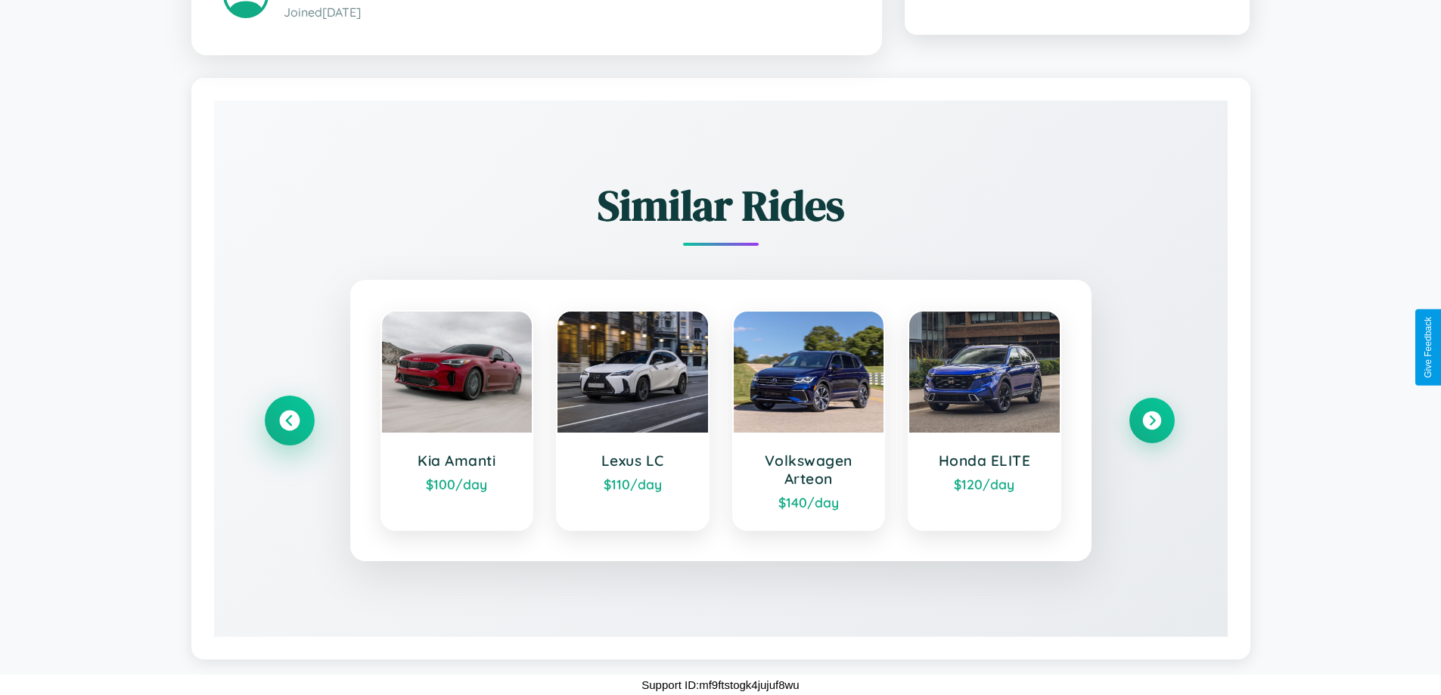
scroll to position [862, 0]
click at [1151, 421] on icon at bounding box center [1151, 421] width 20 height 20
